Goal: Use online tool/utility

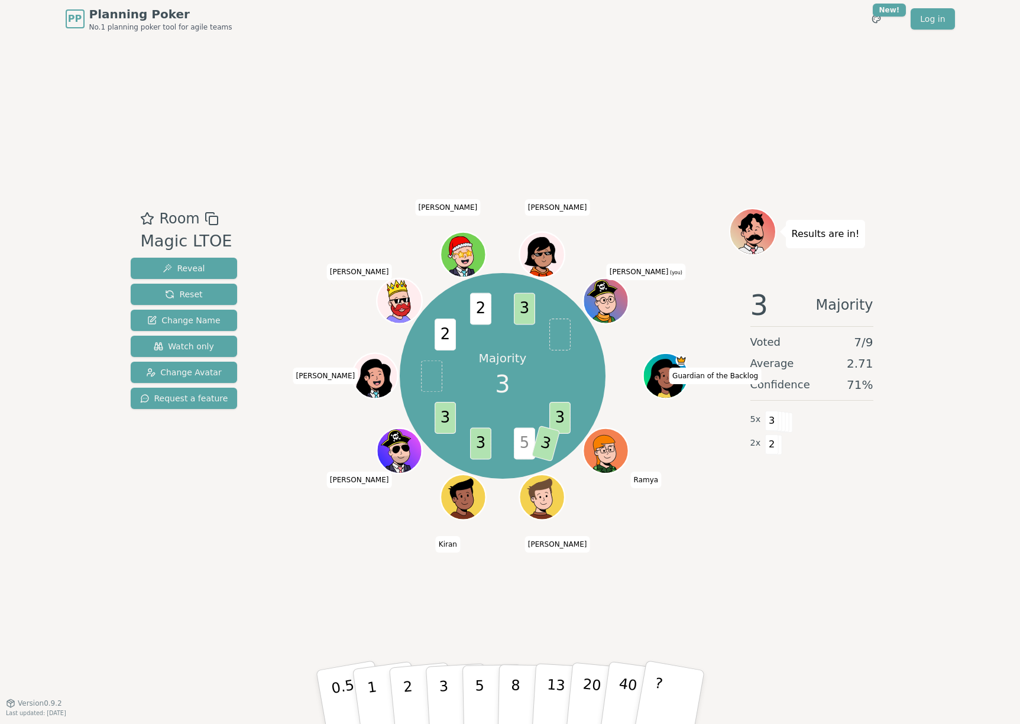
click at [608, 303] on icon at bounding box center [606, 300] width 44 height 8
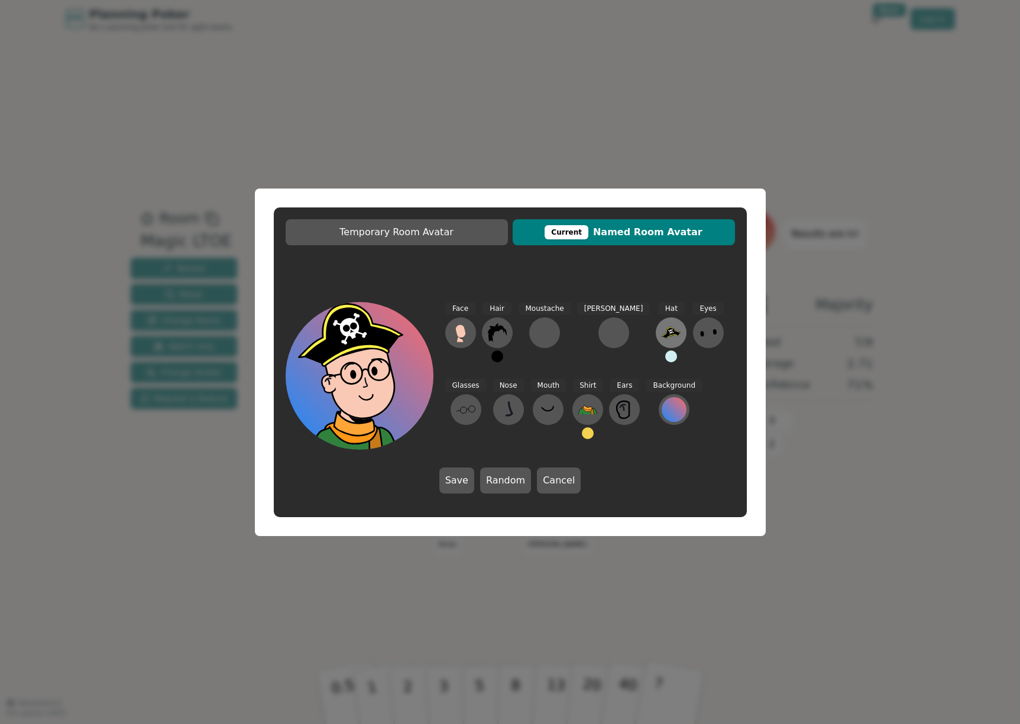
click at [662, 334] on icon at bounding box center [671, 333] width 19 height 11
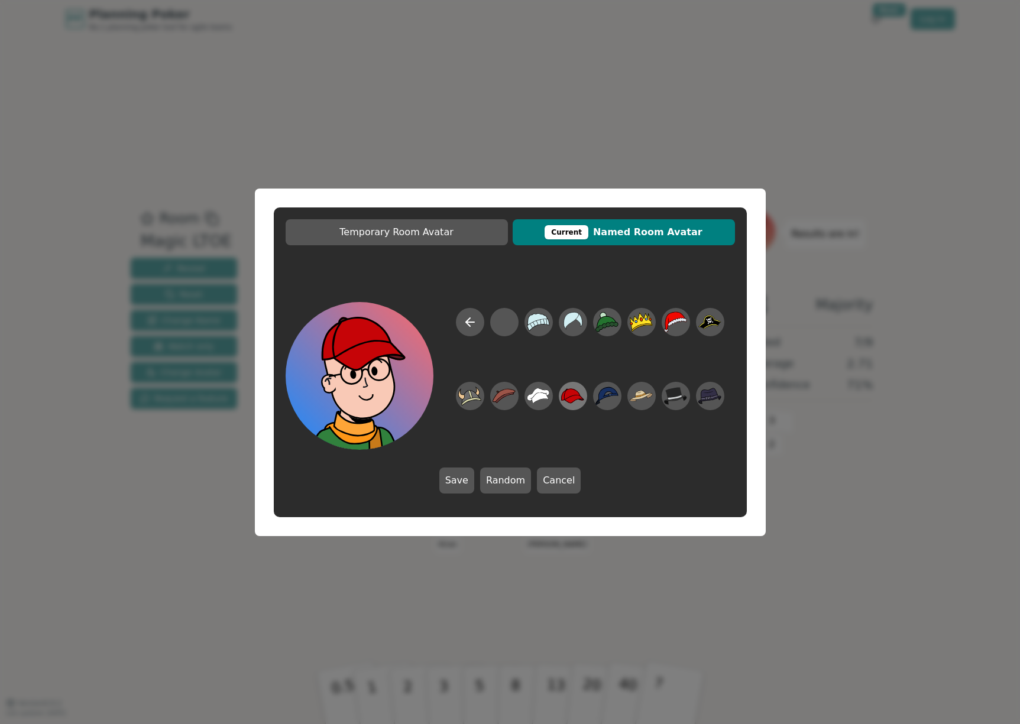
click at [579, 392] on icon at bounding box center [572, 396] width 23 height 27
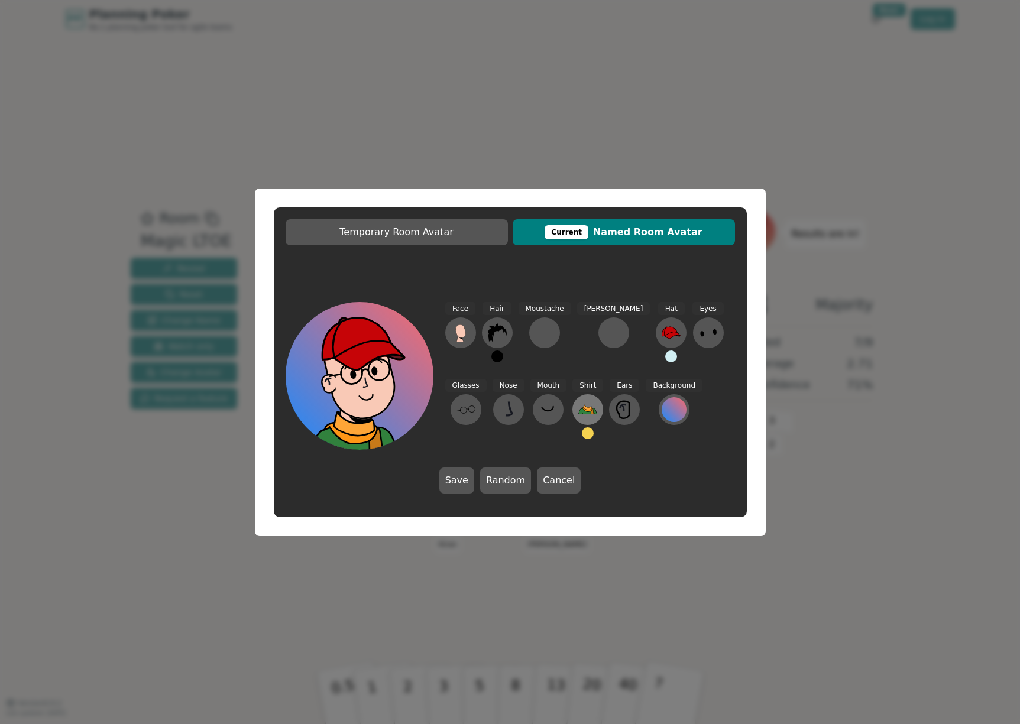
click at [578, 405] on icon at bounding box center [587, 409] width 19 height 19
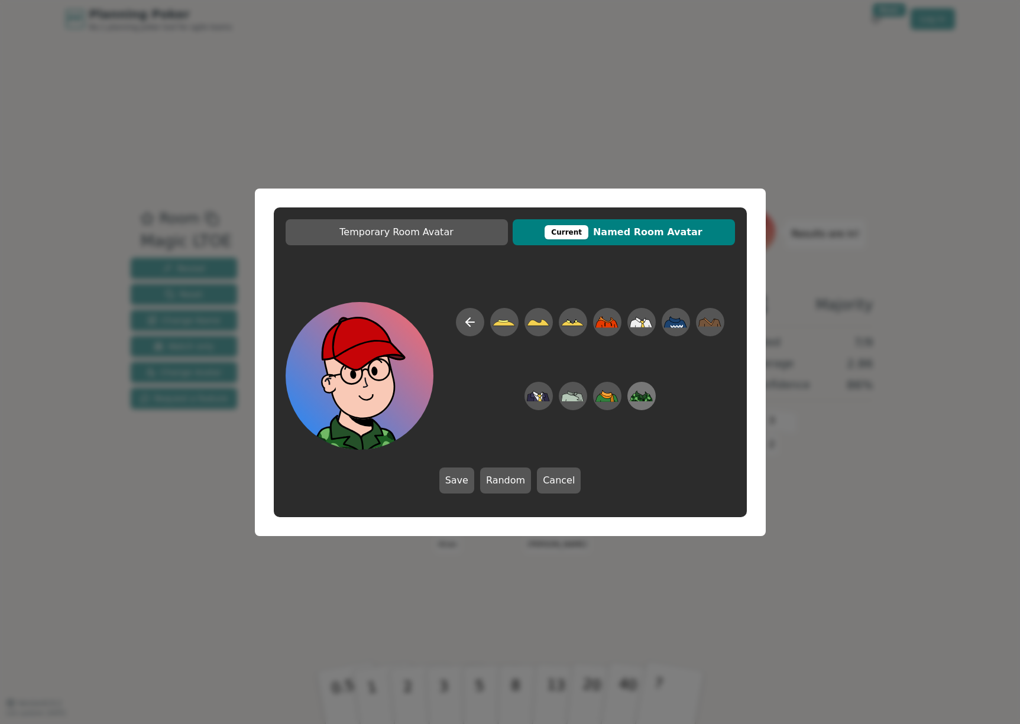
click at [637, 397] on icon at bounding box center [635, 397] width 10 height 8
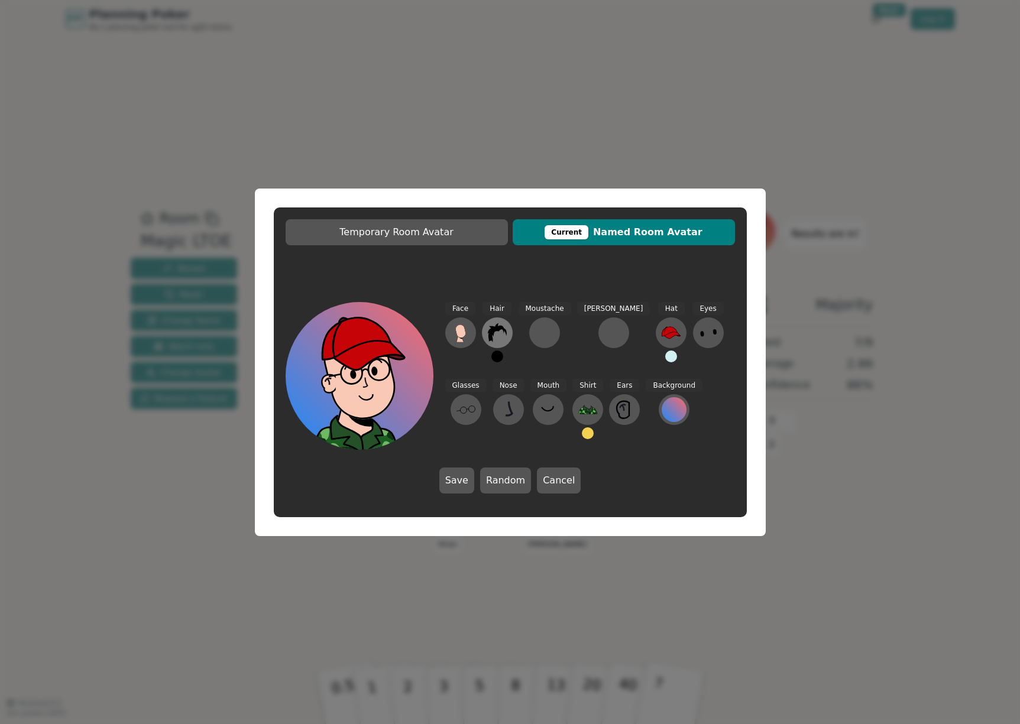
click at [498, 334] on icon at bounding box center [497, 333] width 19 height 19
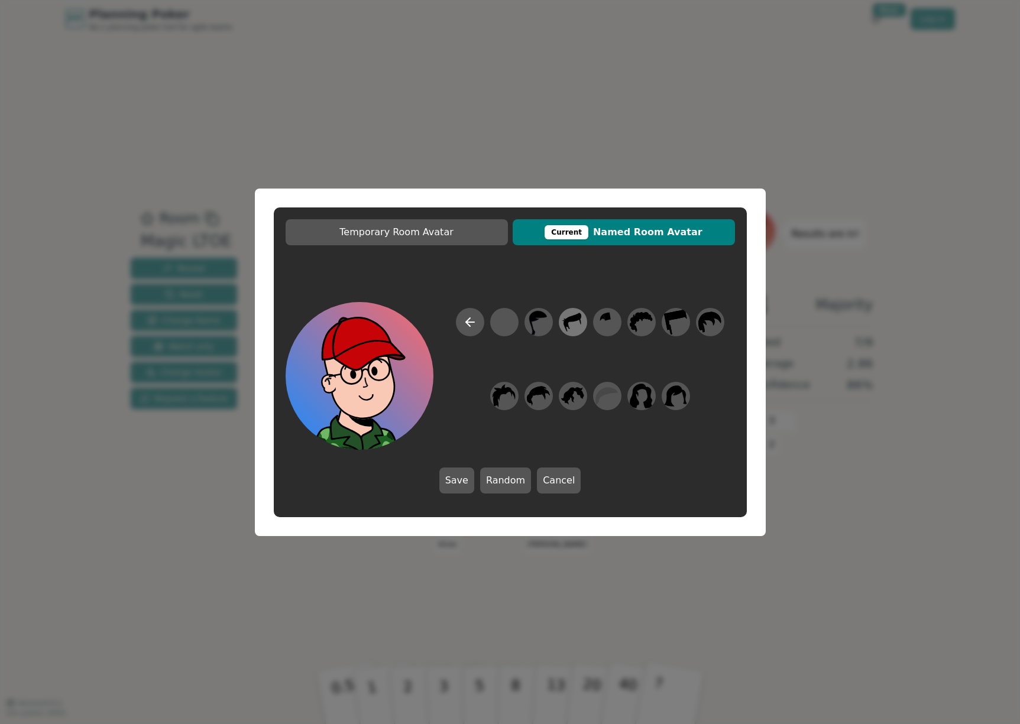
click at [579, 325] on icon at bounding box center [572, 322] width 23 height 27
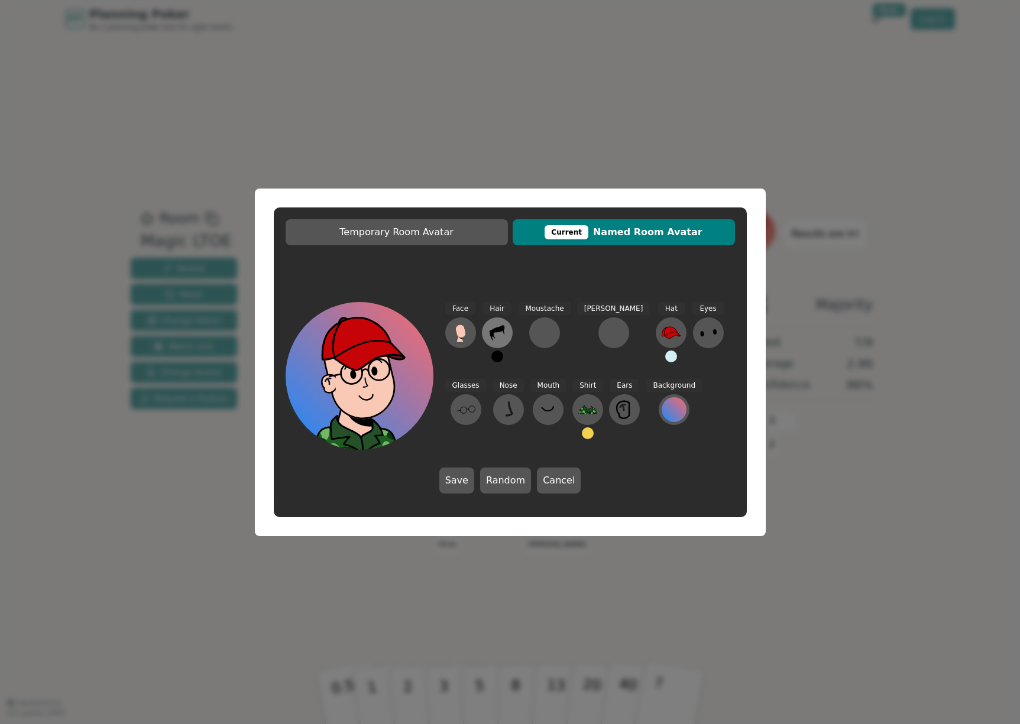
click at [498, 334] on icon at bounding box center [497, 333] width 19 height 19
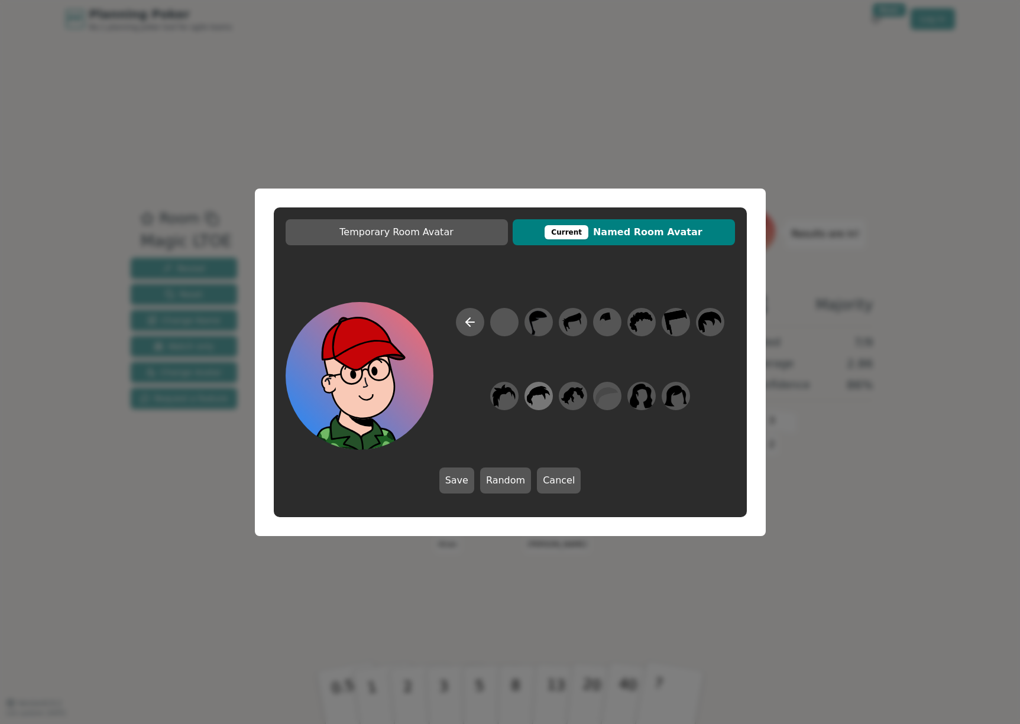
click at [539, 393] on icon at bounding box center [538, 396] width 23 height 20
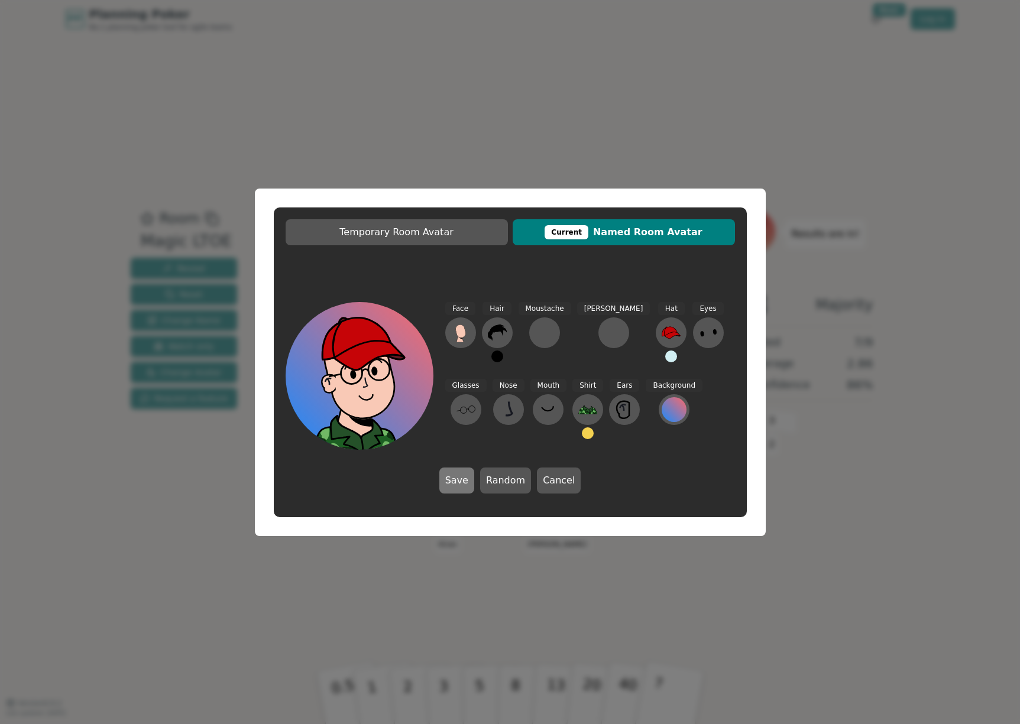
click at [465, 480] on button "Save" at bounding box center [456, 481] width 35 height 26
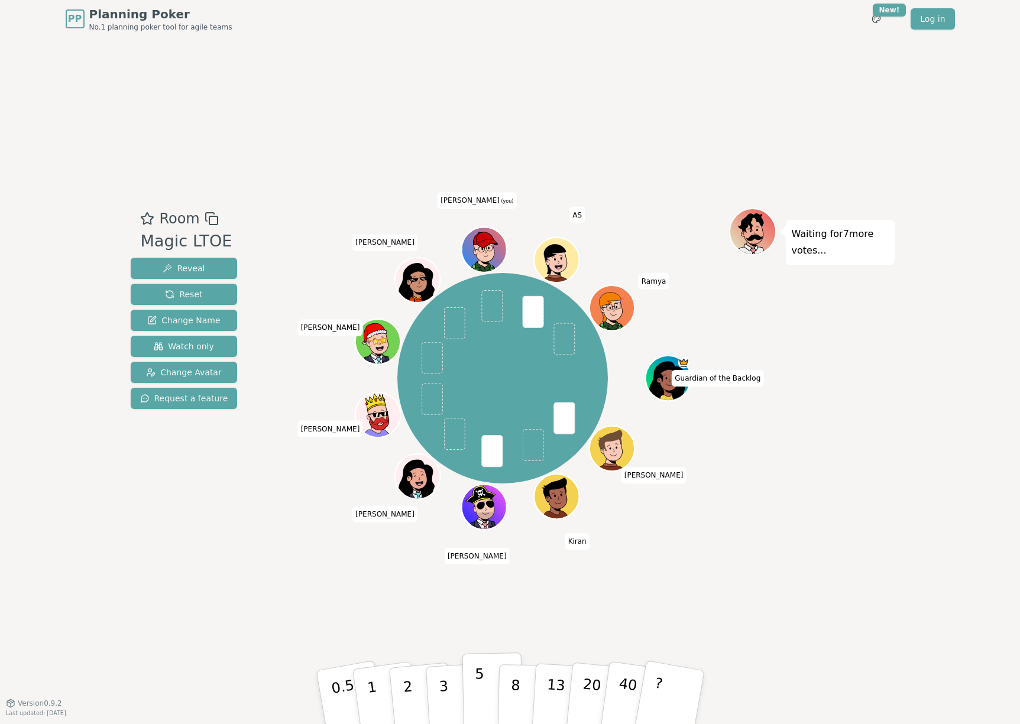
click at [476, 675] on p "5" at bounding box center [479, 698] width 10 height 64
